Goal: Transaction & Acquisition: Book appointment/travel/reservation

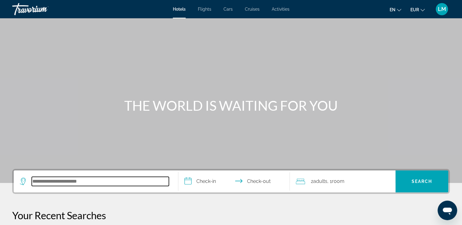
click at [60, 177] on input "Search hotel destination" at bounding box center [100, 181] width 137 height 9
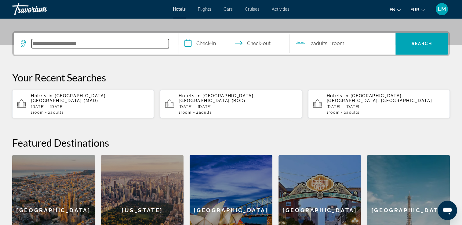
scroll to position [149, 0]
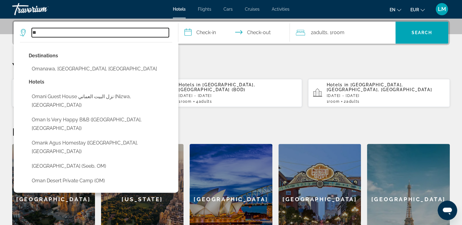
type input "*"
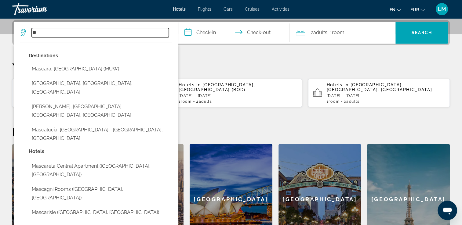
type input "*"
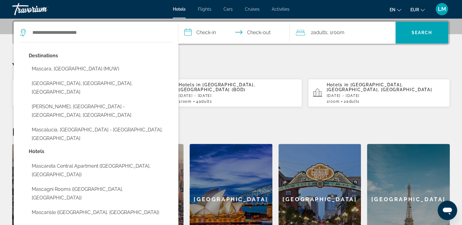
click at [215, 35] on input "**********" at bounding box center [235, 34] width 114 height 24
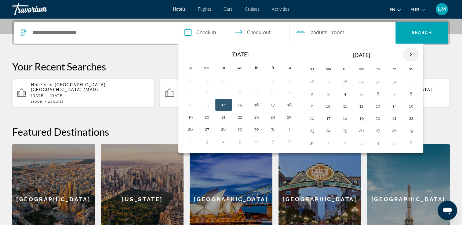
click at [410, 56] on th "Next month" at bounding box center [411, 54] width 16 height 13
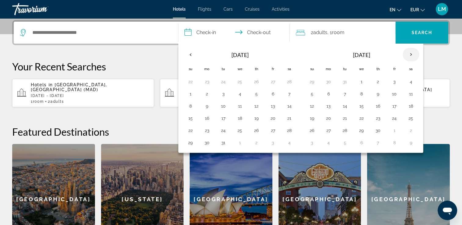
click at [411, 56] on th "Next month" at bounding box center [411, 54] width 16 height 13
click at [307, 107] on button "12" at bounding box center [312, 106] width 10 height 9
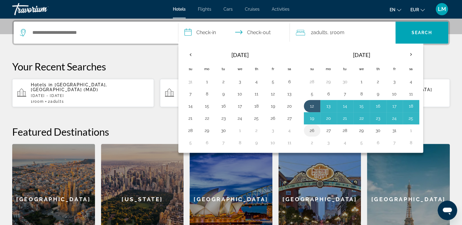
click at [312, 129] on button "26" at bounding box center [312, 130] width 10 height 9
type input "**********"
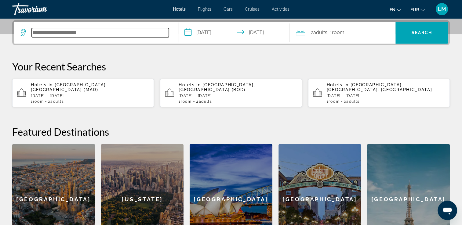
click at [77, 36] on input "Search hotel destination" at bounding box center [100, 32] width 137 height 9
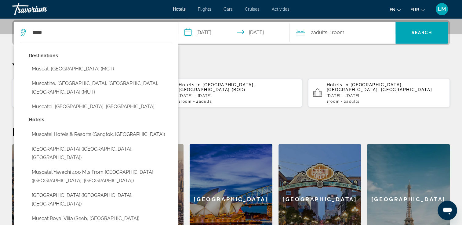
drag, startPoint x: 85, startPoint y: 70, endPoint x: 114, endPoint y: 71, distance: 29.0
click at [85, 69] on button "Muscat, [GEOGRAPHIC_DATA] (MCT)" at bounding box center [101, 69] width 144 height 12
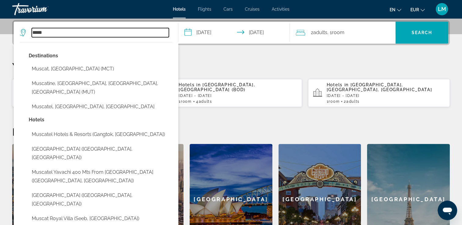
type input "**********"
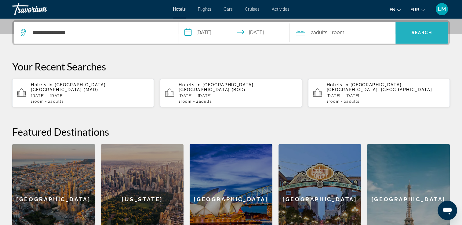
click at [425, 37] on span "Search" at bounding box center [421, 32] width 53 height 15
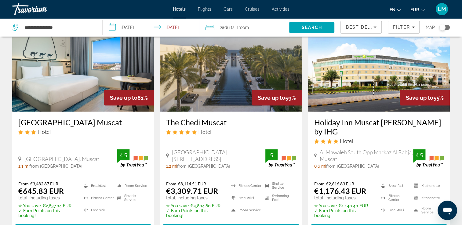
scroll to position [31, 0]
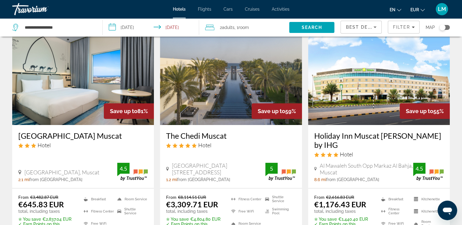
drag, startPoint x: 14, startPoint y: 136, endPoint x: 119, endPoint y: 136, distance: 105.0
click at [119, 136] on div "[GEOGRAPHIC_DATA] Muscat Hotel [GEOGRAPHIC_DATA], [GEOGRAPHIC_DATA] mi from [GE…" at bounding box center [83, 156] width 142 height 63
drag, startPoint x: 119, startPoint y: 136, endPoint x: 108, endPoint y: 138, distance: 11.7
copy h3 "[GEOGRAPHIC_DATA] Muscat"
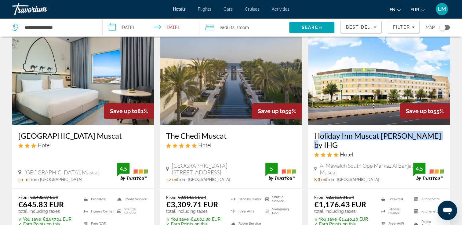
drag, startPoint x: 308, startPoint y: 135, endPoint x: 430, endPoint y: 140, distance: 121.6
click at [430, 140] on div "Holiday Inn Muscat [PERSON_NAME] by IHG Hotel [GEOGRAPHIC_DATA] Markaz [GEOGRAP…" at bounding box center [379, 156] width 142 height 63
drag, startPoint x: 430, startPoint y: 140, endPoint x: 421, endPoint y: 136, distance: 9.8
copy h3 "Holiday Inn Muscat [PERSON_NAME] by IHG"
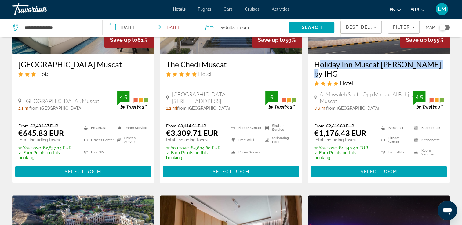
scroll to position [92, 0]
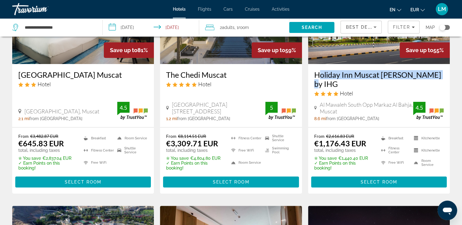
click at [306, 79] on app-hotels-search-item "Save up to 55% Holiday Inn Muscat [PERSON_NAME] by IHG Hotel Al Mawaleh South O…" at bounding box center [379, 79] width 148 height 227
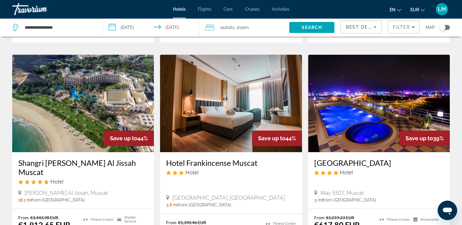
scroll to position [275, 0]
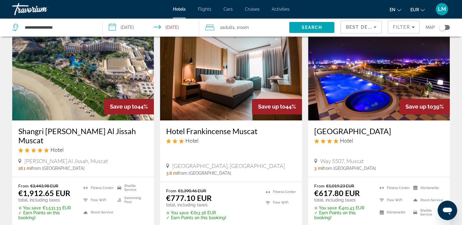
drag, startPoint x: 310, startPoint y: 122, endPoint x: 403, endPoint y: 119, distance: 92.6
click at [403, 121] on div "[GEOGRAPHIC_DATA] Hotel Way 5507, Muscat 3 mi from [GEOGRAPHIC_DATA] from hotel" at bounding box center [379, 149] width 142 height 56
drag, startPoint x: 403, startPoint y: 119, endPoint x: 380, endPoint y: 121, distance: 23.0
copy h3 "[GEOGRAPHIC_DATA]"
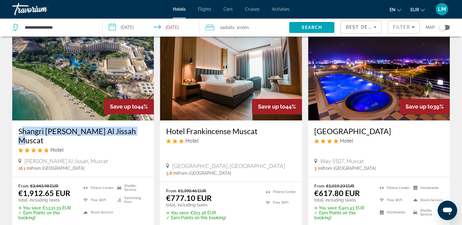
drag, startPoint x: 15, startPoint y: 121, endPoint x: 128, endPoint y: 126, distance: 113.1
click at [128, 126] on div "Shangri [PERSON_NAME] Al Jissah Muscat Hotel [PERSON_NAME][GEOGRAPHIC_DATA], [G…" at bounding box center [83, 149] width 142 height 56
drag, startPoint x: 2, startPoint y: 131, endPoint x: 4, endPoint y: 129, distance: 3.7
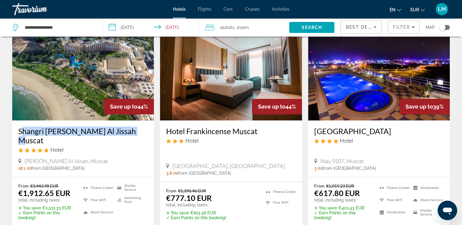
drag, startPoint x: 15, startPoint y: 120, endPoint x: 129, endPoint y: 122, distance: 114.2
click at [129, 122] on div "Shangri [PERSON_NAME] Al Jissah Muscat Hotel [PERSON_NAME][GEOGRAPHIC_DATA], [G…" at bounding box center [83, 149] width 142 height 56
drag, startPoint x: 129, startPoint y: 122, endPoint x: 116, endPoint y: 123, distance: 13.2
copy h3 "Shangri [PERSON_NAME] Al Jissah Muscat"
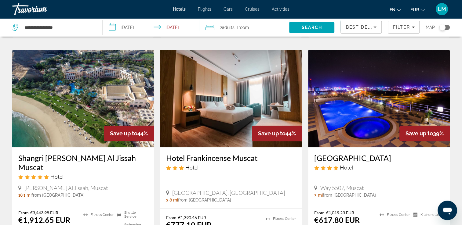
scroll to position [299, 0]
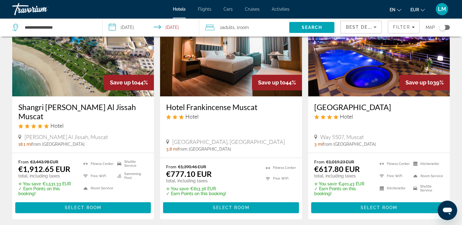
drag, startPoint x: 311, startPoint y: 95, endPoint x: 389, endPoint y: 97, distance: 77.9
click at [389, 97] on div "[GEOGRAPHIC_DATA] Hotel Way 5507, Muscat 3 mi from [GEOGRAPHIC_DATA] from hotel" at bounding box center [379, 124] width 142 height 56
drag, startPoint x: 389, startPoint y: 97, endPoint x: 380, endPoint y: 98, distance: 8.9
copy h3 "[GEOGRAPHIC_DATA]"
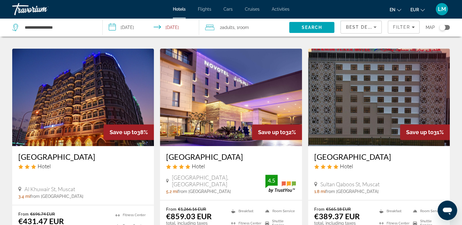
scroll to position [513, 0]
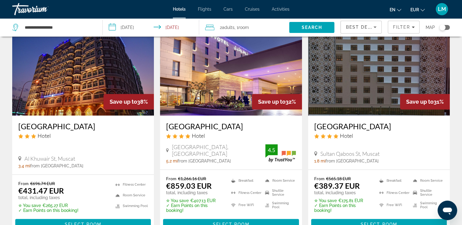
drag, startPoint x: 329, startPoint y: 106, endPoint x: 409, endPoint y: 107, distance: 79.7
click at [409, 116] on div "[GEOGRAPHIC_DATA] Hotel [GEOGRAPHIC_DATA], [GEOGRAPHIC_DATA] 1.8 mi from [GEOGR…" at bounding box center [379, 143] width 142 height 54
drag, startPoint x: 409, startPoint y: 107, endPoint x: 405, endPoint y: 107, distance: 3.4
copy h3 "[GEOGRAPHIC_DATA]"
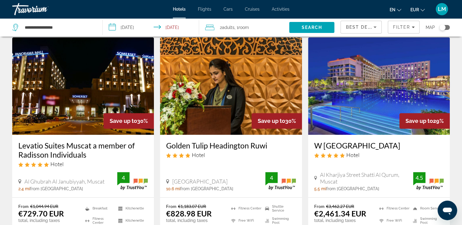
scroll to position [726, 0]
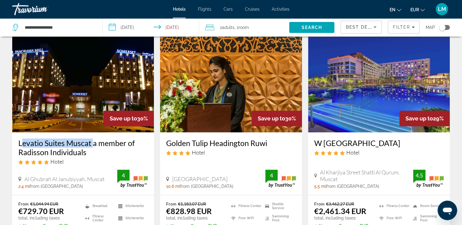
drag, startPoint x: 15, startPoint y: 124, endPoint x: 90, endPoint y: 124, distance: 75.1
click at [90, 133] on div "Levatio Suites Muscat a member of Radisson Individuals Hotel Al Ghubrah Al Janu…" at bounding box center [83, 164] width 142 height 63
drag, startPoint x: 90, startPoint y: 124, endPoint x: 86, endPoint y: 123, distance: 4.4
copy h3 "Levatio Suites Muscat"
click at [156, 119] on app-hotels-search-item "Save up to 30% Levatio Suites Muscat a member of Radisson Individuals Hotel Al …" at bounding box center [83, 148] width 148 height 227
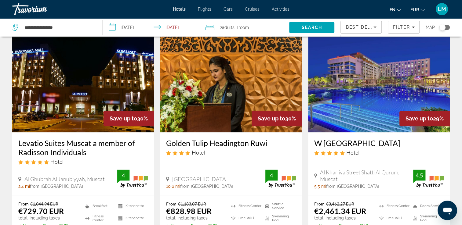
drag, startPoint x: 210, startPoint y: 126, endPoint x: 267, endPoint y: 125, distance: 57.1
click at [267, 133] on div "Golden Tulip Headington Ruwi Hotel [GEOGRAPHIC_DATA] 10.6 mi from [GEOGRAPHIC_D…" at bounding box center [231, 164] width 142 height 63
copy h3 "Golden Tulip Headington Ruwi"
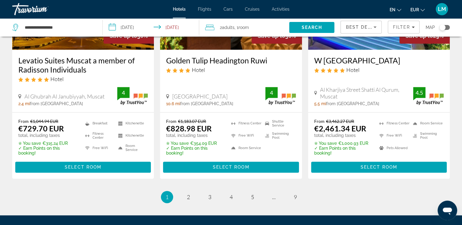
scroll to position [818, 0]
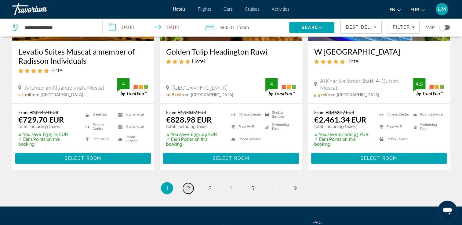
click at [187, 185] on span "2" at bounding box center [188, 188] width 3 height 7
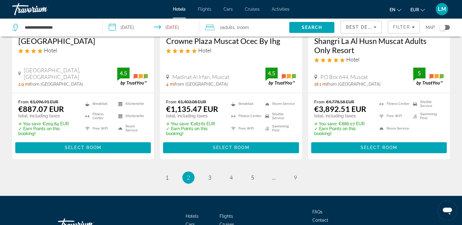
scroll to position [841, 0]
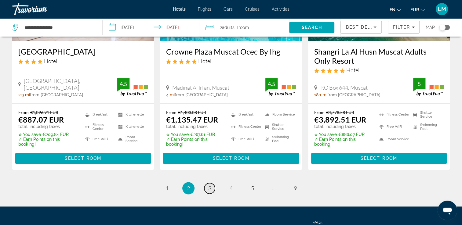
click at [209, 185] on span "3" at bounding box center [209, 188] width 3 height 7
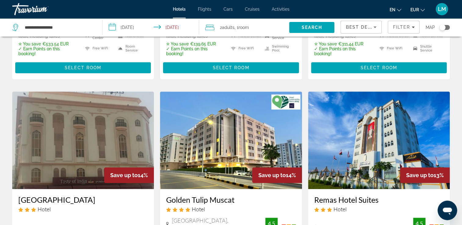
scroll to position [458, 0]
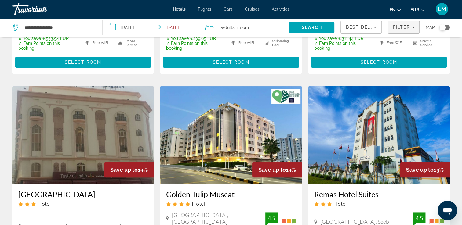
click at [410, 29] on div "Filter" at bounding box center [404, 27] width 22 height 5
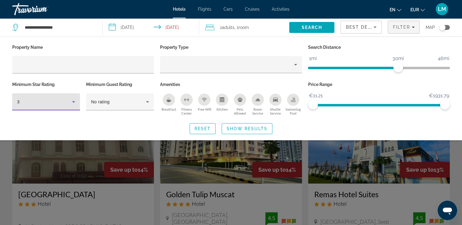
click at [62, 100] on div "3" at bounding box center [44, 101] width 55 height 7
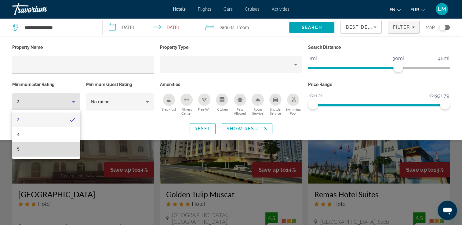
click at [42, 145] on mat-option "5" at bounding box center [46, 149] width 68 height 15
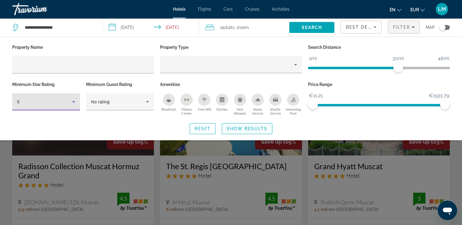
click at [248, 130] on span "Show Results" at bounding box center [247, 128] width 41 height 5
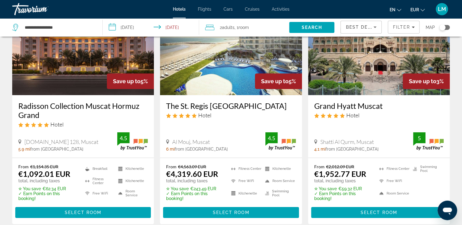
scroll to position [61, 0]
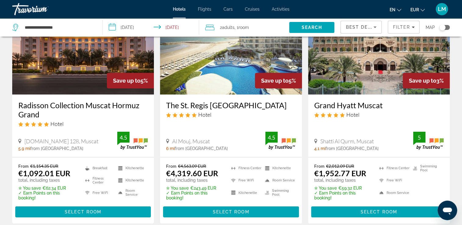
drag, startPoint x: 311, startPoint y: 106, endPoint x: 384, endPoint y: 109, distance: 72.7
click at [384, 109] on div "Grand Hyatt Muscat Hotel [GEOGRAPHIC_DATA], Muscat 4.1 mi from [GEOGRAPHIC_DATA…" at bounding box center [379, 126] width 142 height 63
drag, startPoint x: 384, startPoint y: 109, endPoint x: 378, endPoint y: 109, distance: 6.1
copy h3 "Grand Hyatt Muscat"
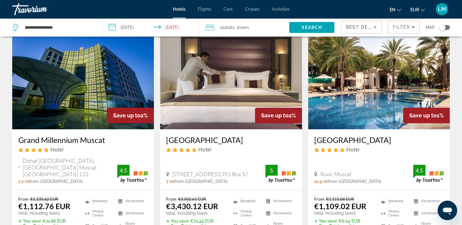
scroll to position [275, 0]
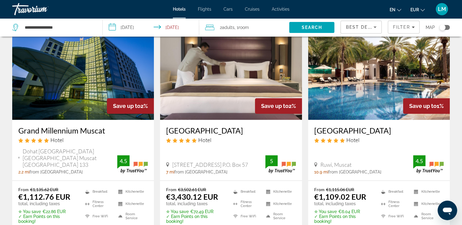
drag, startPoint x: 311, startPoint y: 130, endPoint x: 386, endPoint y: 132, distance: 74.5
click at [386, 132] on div "[GEOGRAPHIC_DATA] Hotel [GEOGRAPHIC_DATA], [GEOGRAPHIC_DATA] 10.9 mi from [GEOG…" at bounding box center [379, 150] width 142 height 61
drag, startPoint x: 386, startPoint y: 132, endPoint x: 380, endPoint y: 132, distance: 6.4
copy h3 "[GEOGRAPHIC_DATA]"
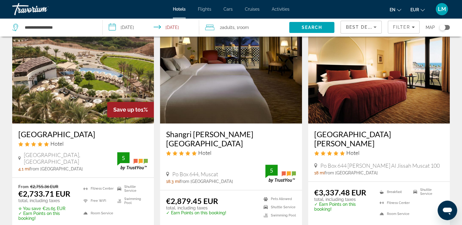
scroll to position [519, 0]
